Goal: Find specific page/section: Find specific page/section

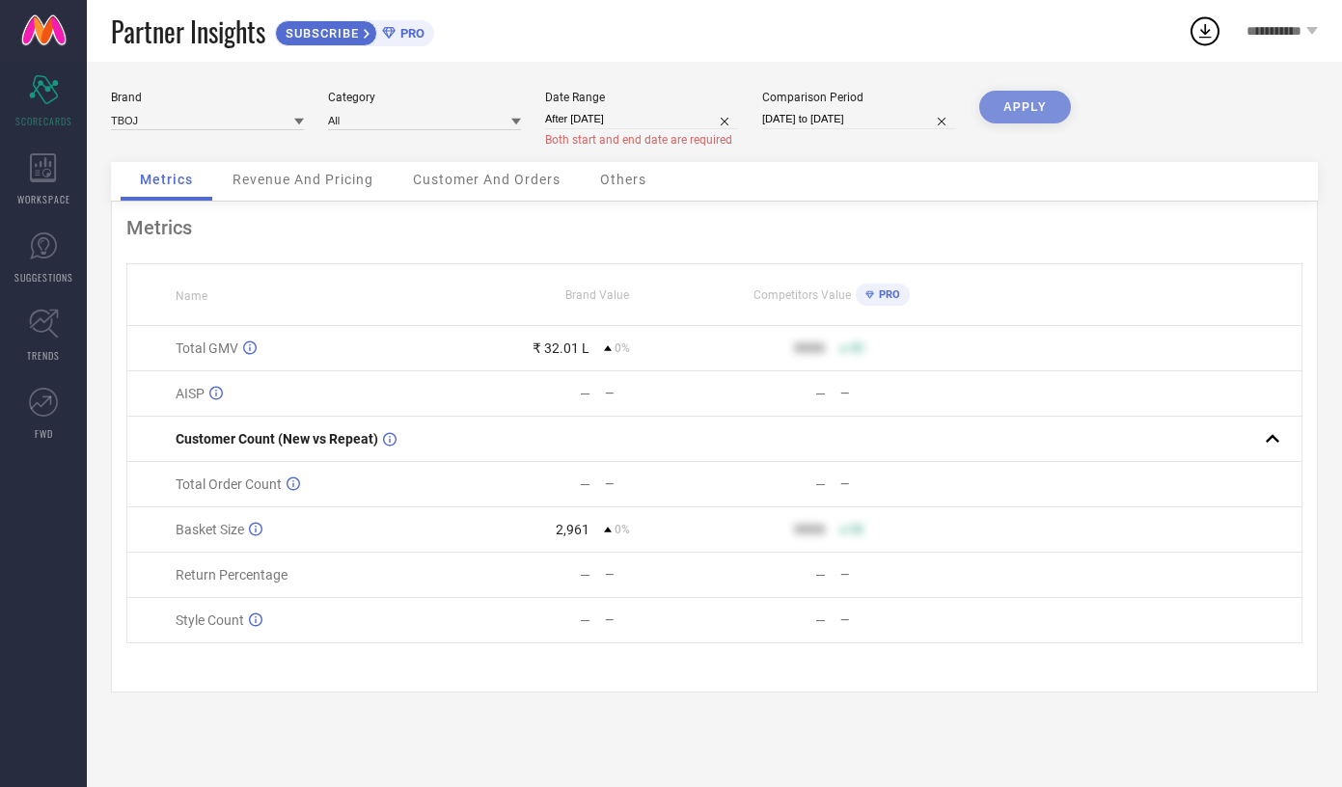
click at [272, 447] on span "Customer Count (New vs Repeat)" at bounding box center [277, 438] width 203 height 15
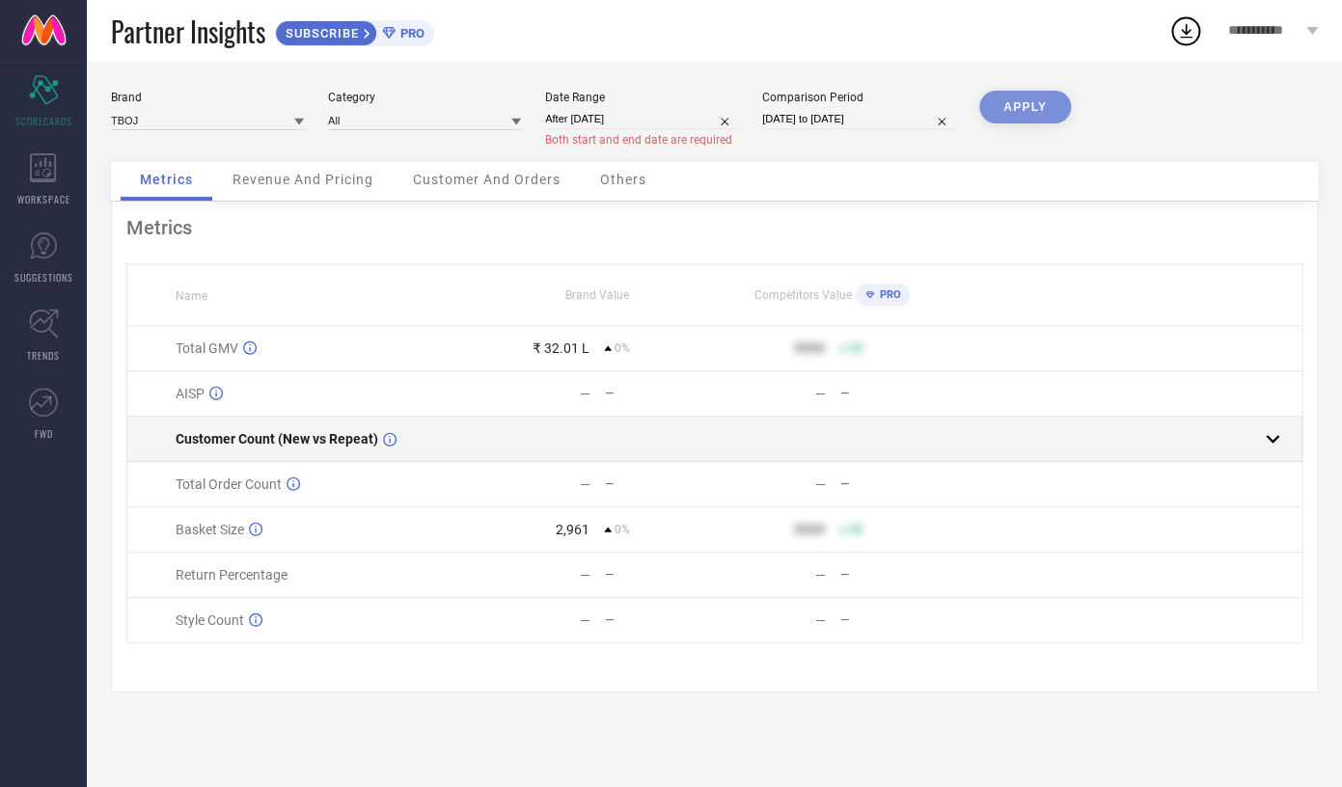
click at [827, 461] on td at bounding box center [831, 439] width 235 height 45
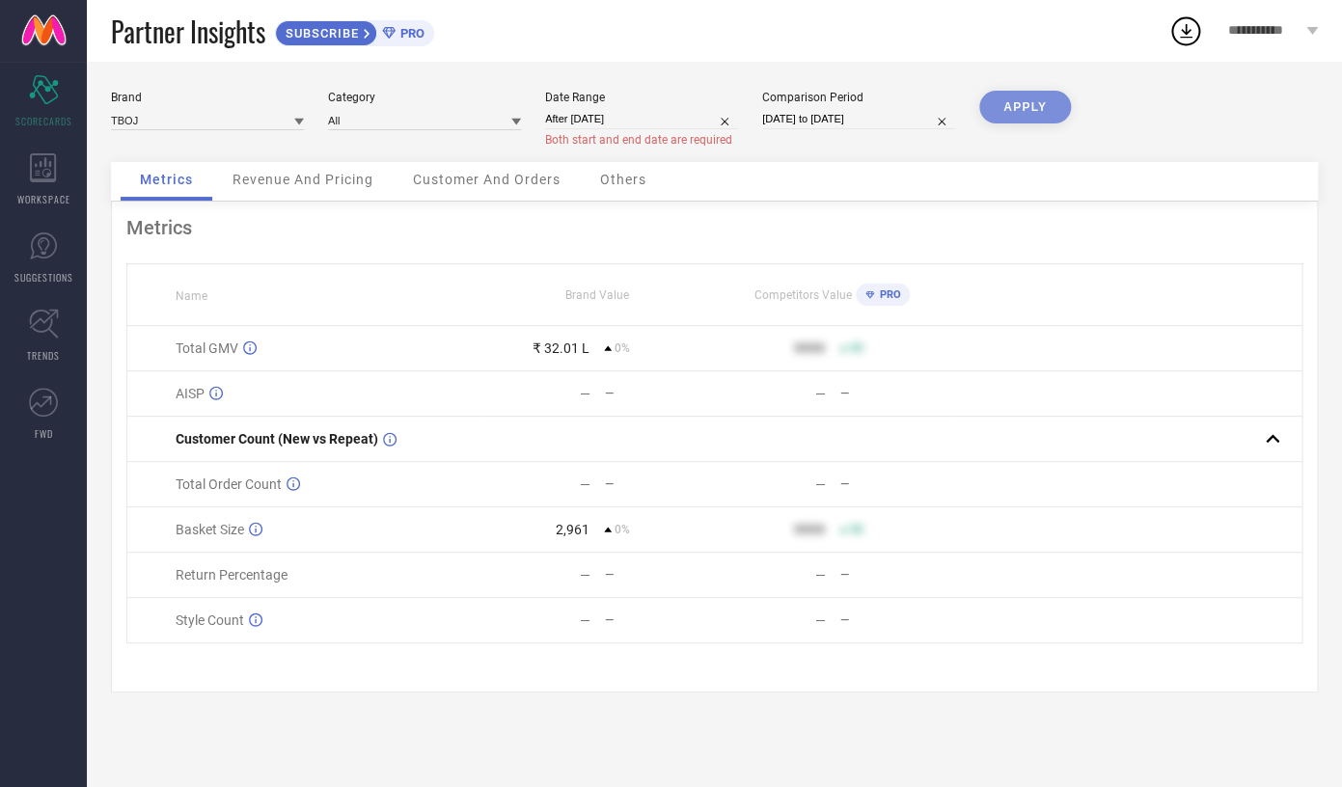
click at [228, 180] on div "Revenue And Pricing" at bounding box center [303, 181] width 180 height 39
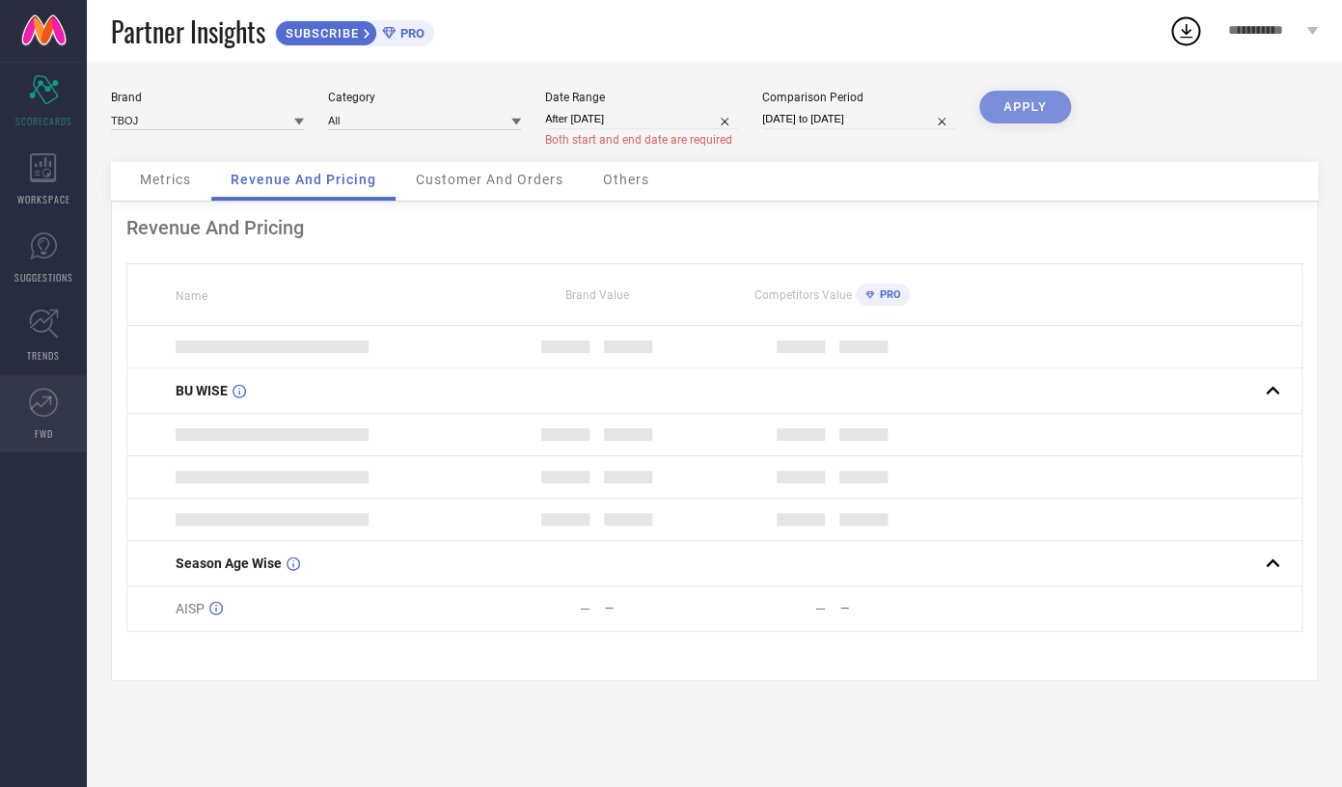
click at [12, 389] on link "FWD" at bounding box center [43, 413] width 87 height 77
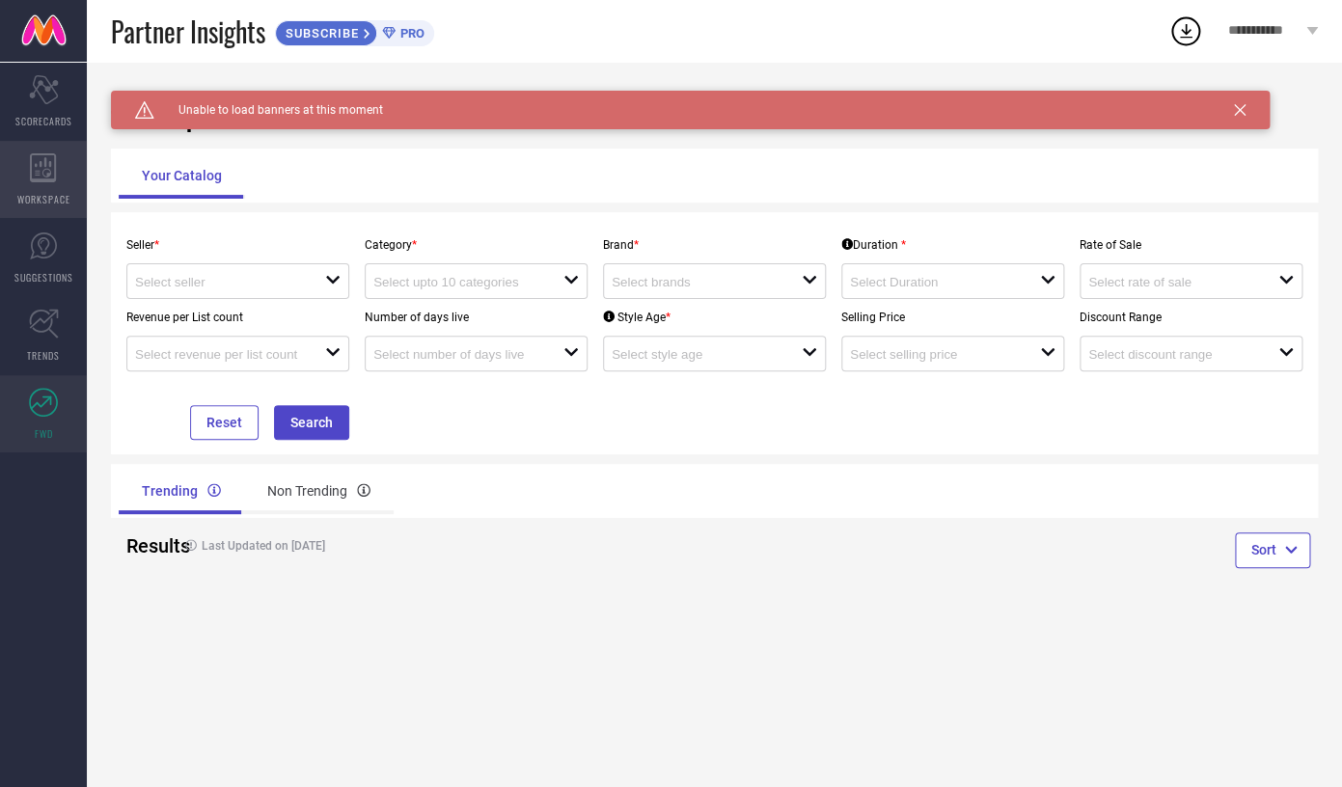
click at [8, 193] on div "WORKSPACE" at bounding box center [43, 179] width 87 height 77
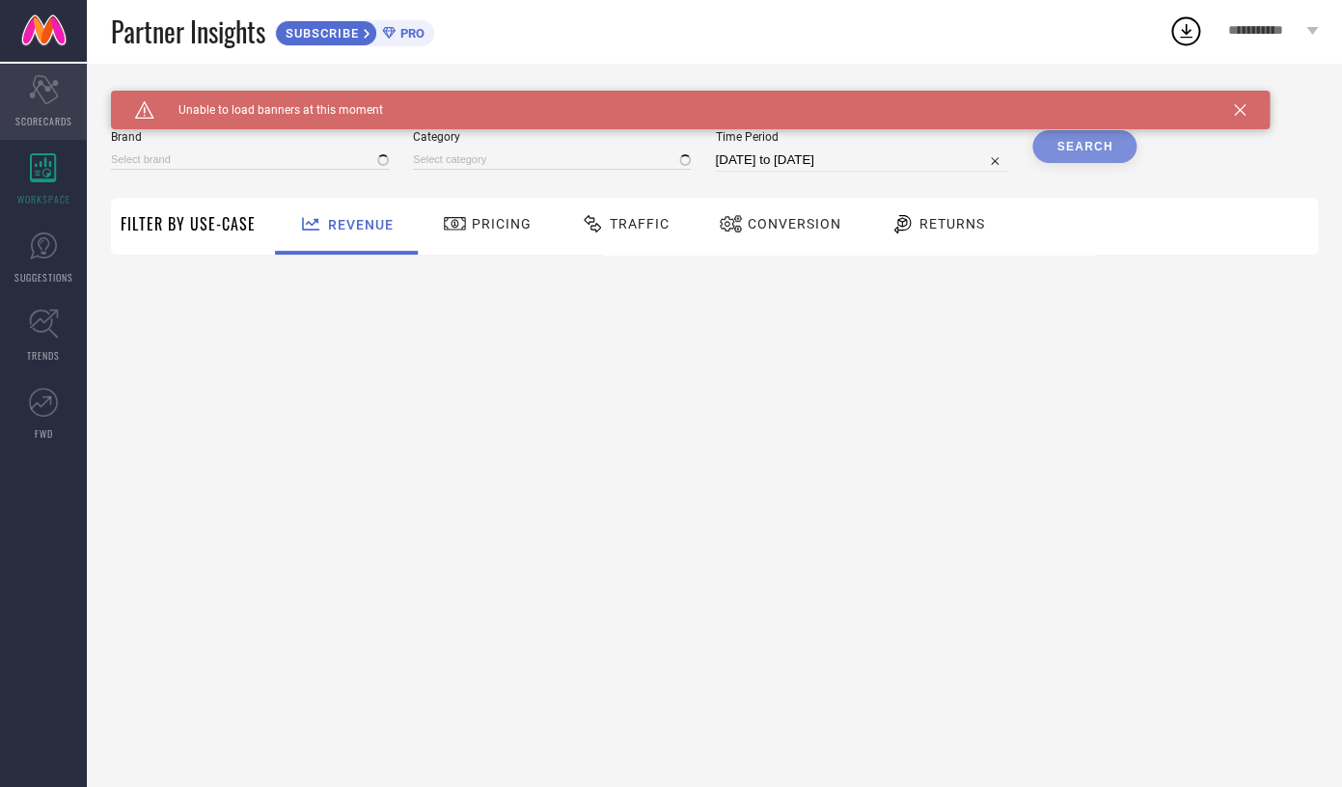
type input "TBOJ"
type input "All"
click at [29, 69] on div "Scorecard SCORECARDS" at bounding box center [43, 101] width 87 height 77
